Goal: Task Accomplishment & Management: Use online tool/utility

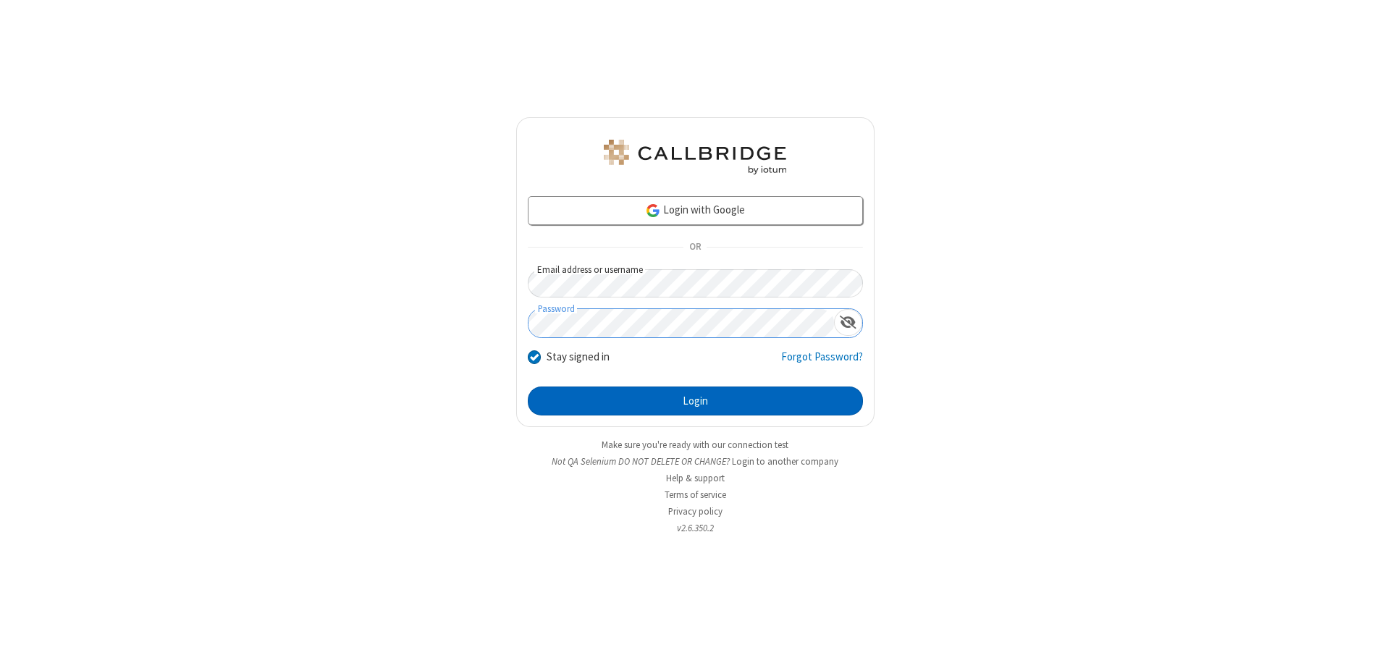
click at [695, 401] on button "Login" at bounding box center [695, 401] width 335 height 29
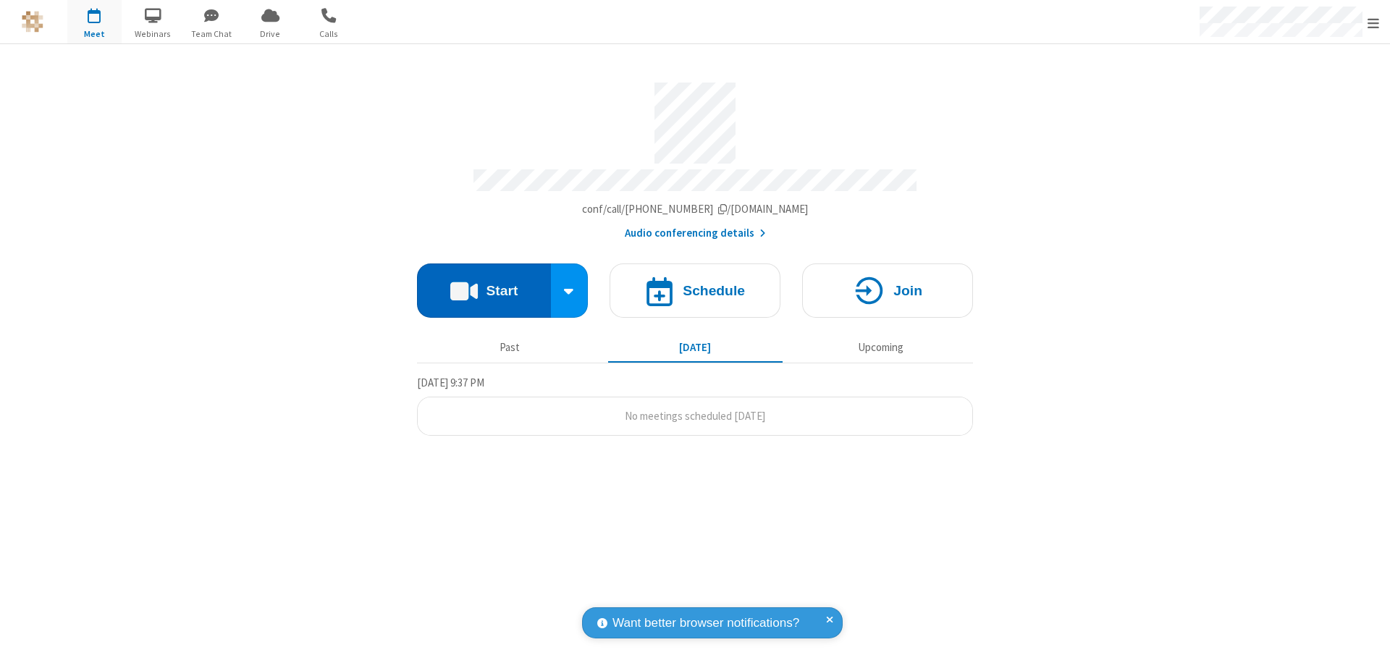
click at [484, 284] on button "Start" at bounding box center [484, 291] width 134 height 54
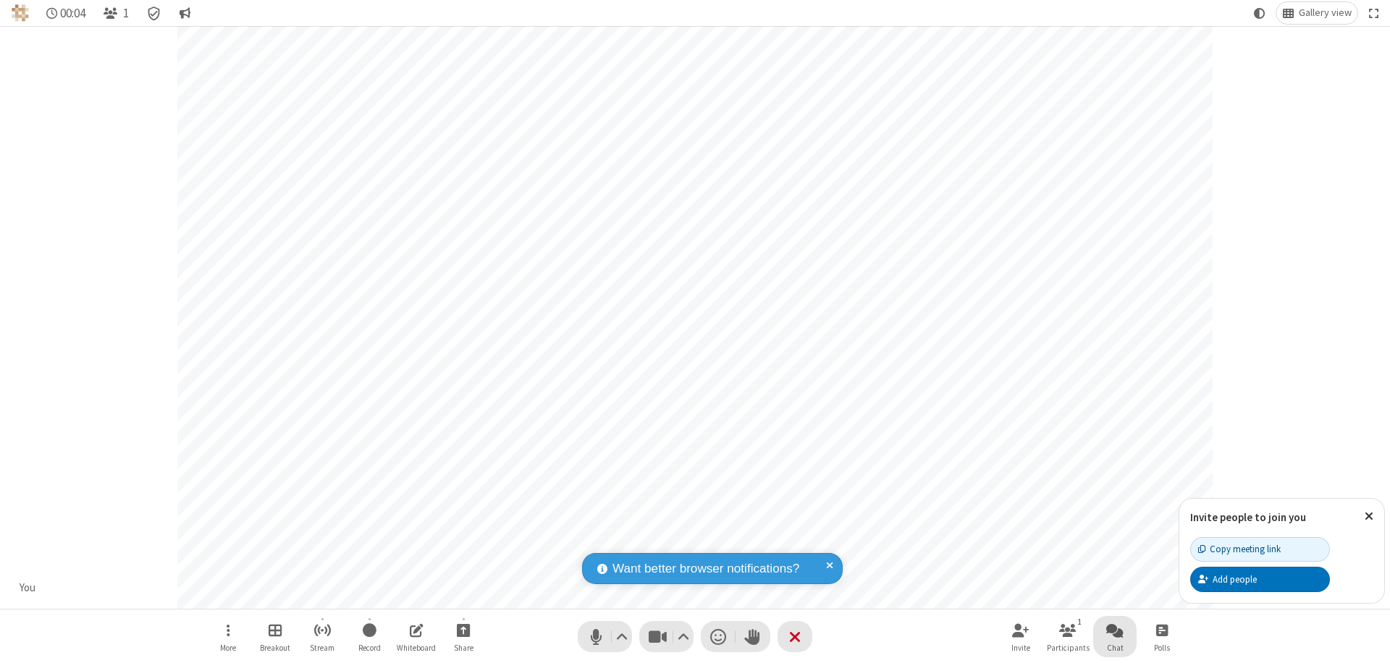
click at [1115, 630] on span "Open chat" at bounding box center [1114, 630] width 17 height 18
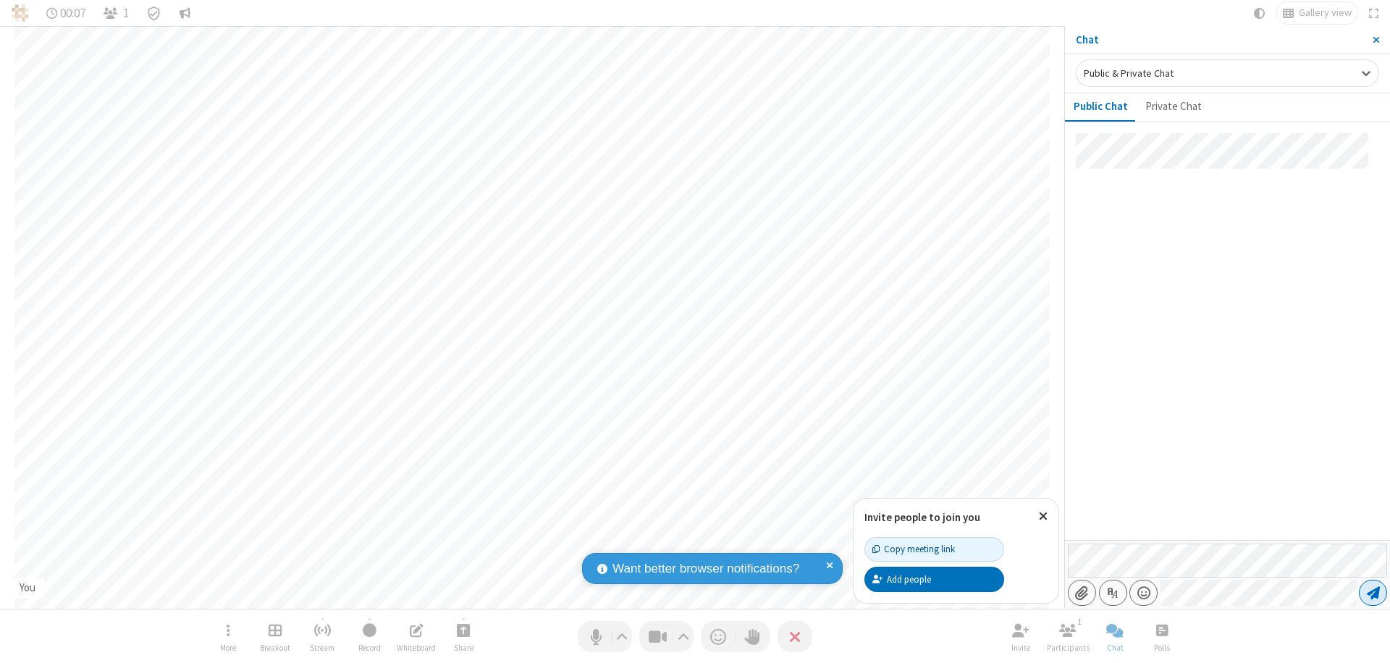
click at [1373, 593] on span "Send message" at bounding box center [1373, 593] width 13 height 14
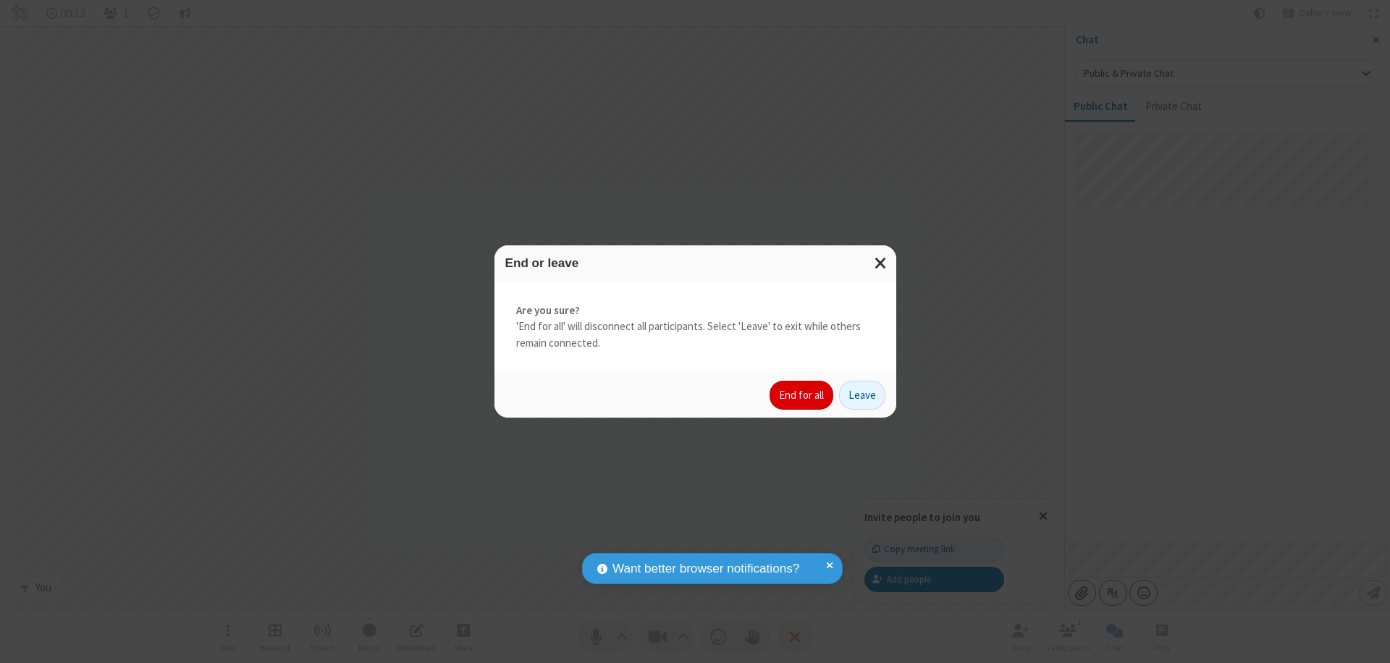
click at [802, 395] on button "End for all" at bounding box center [802, 395] width 64 height 29
